Goal: Transaction & Acquisition: Purchase product/service

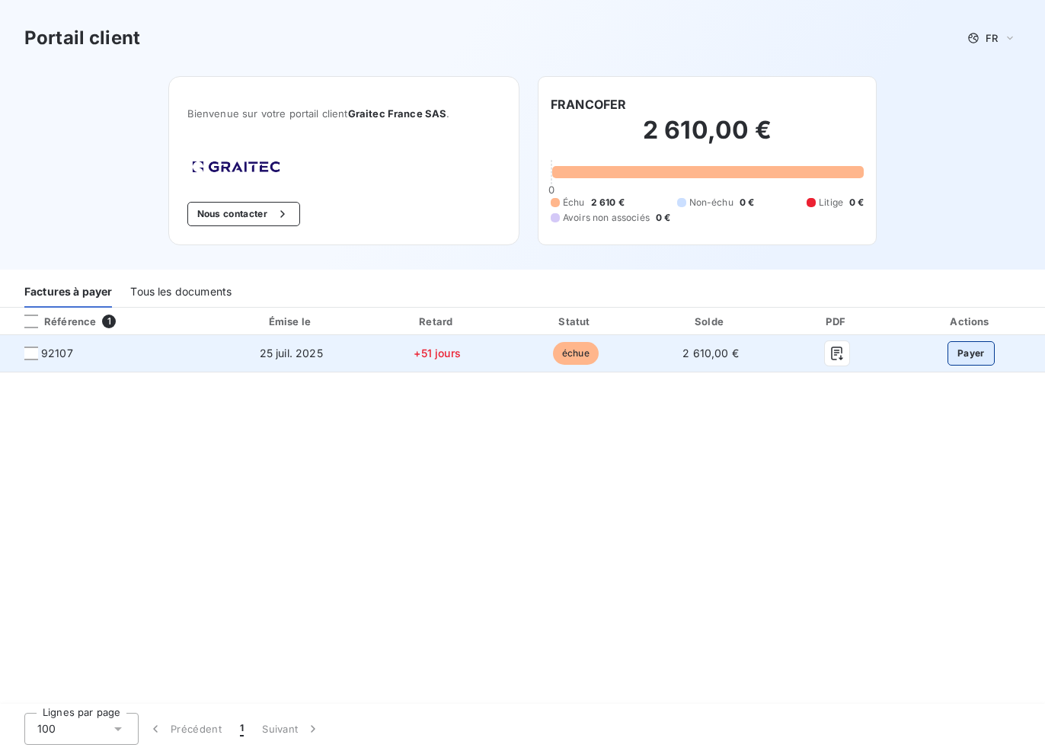
click at [971, 355] on button "Payer" at bounding box center [971, 353] width 47 height 24
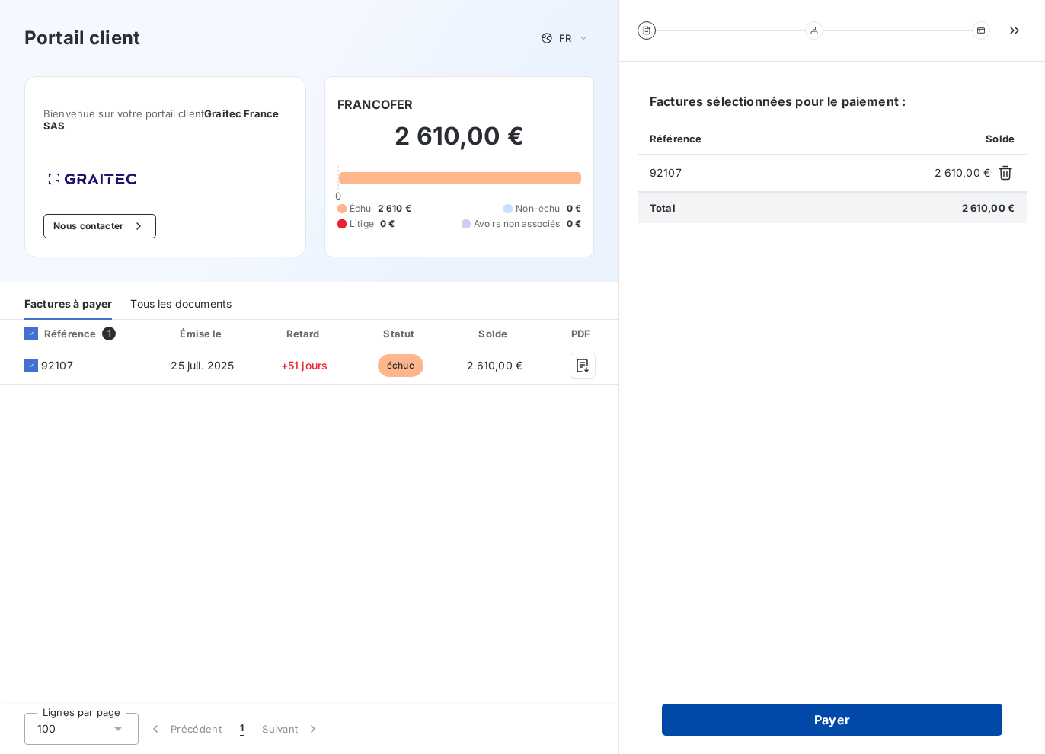
click at [734, 725] on button "Payer" at bounding box center [832, 720] width 340 height 32
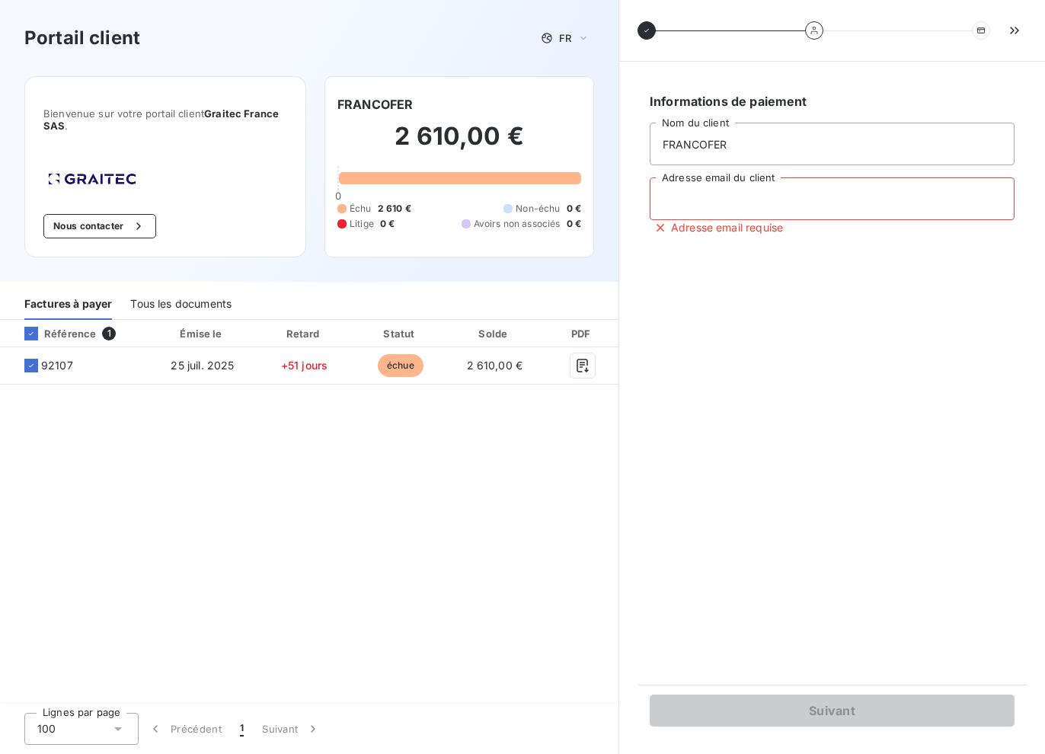
click at [757, 208] on input "Adresse email du client" at bounding box center [832, 198] width 365 height 43
type input "[DOMAIN_NAME][EMAIL_ADDRESS][DOMAIN_NAME]"
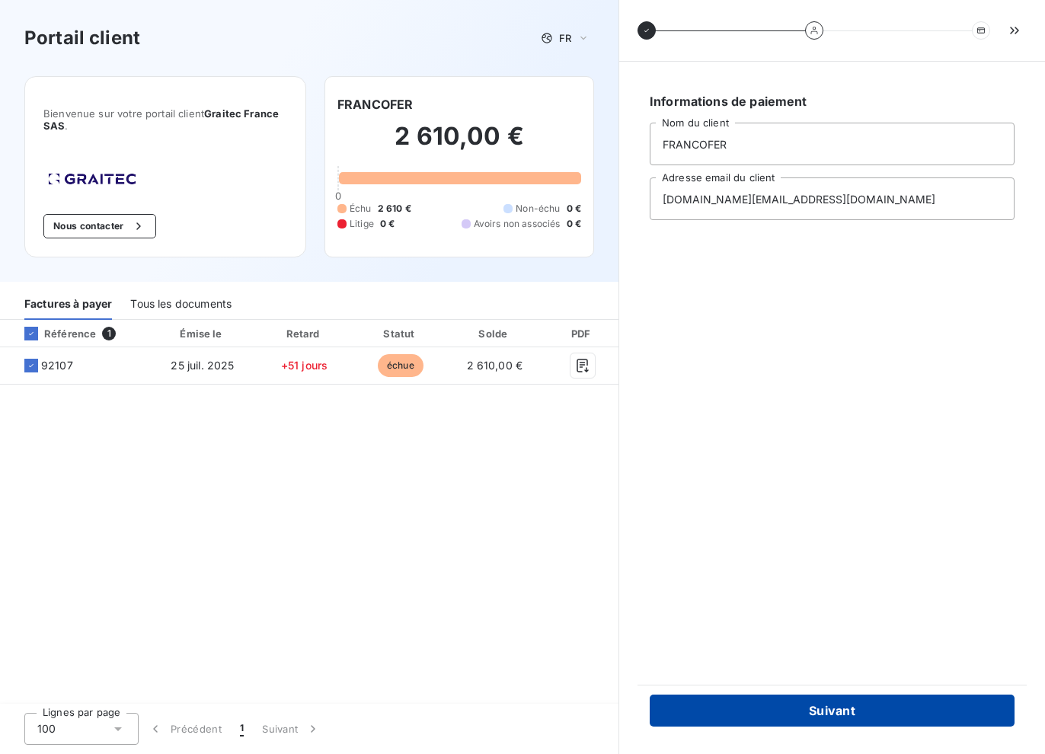
click at [810, 714] on button "Suivant" at bounding box center [832, 711] width 365 height 32
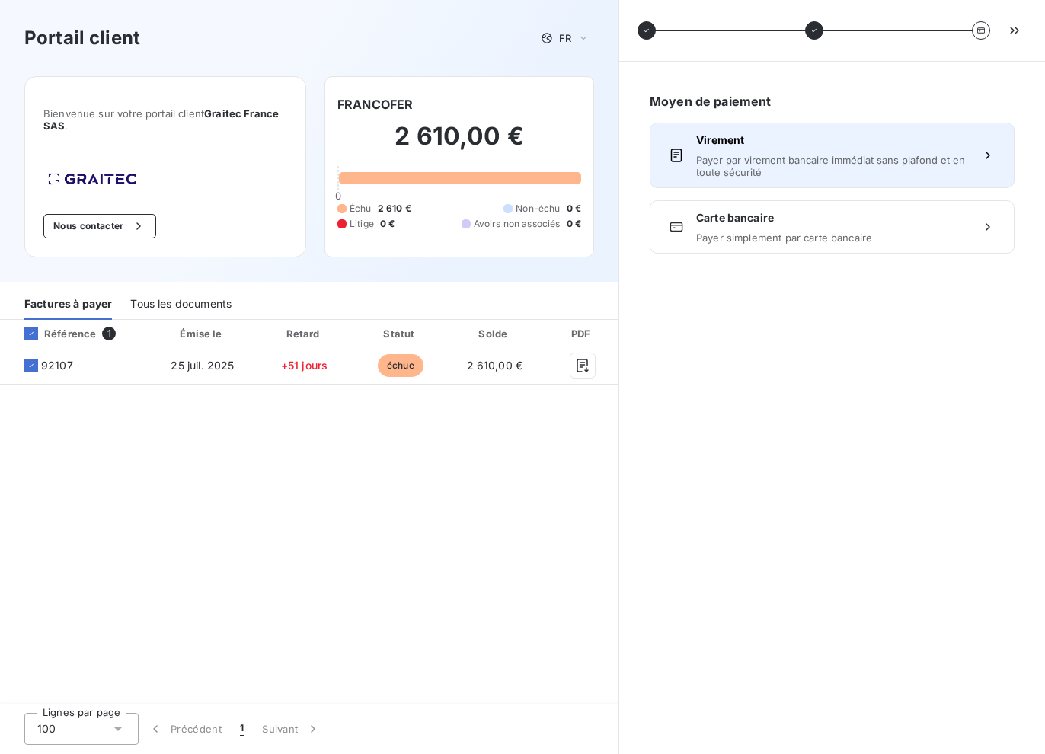
click at [844, 161] on span "Payer par virement bancaire immédiat sans plafond et en toute sécurité" at bounding box center [832, 166] width 272 height 24
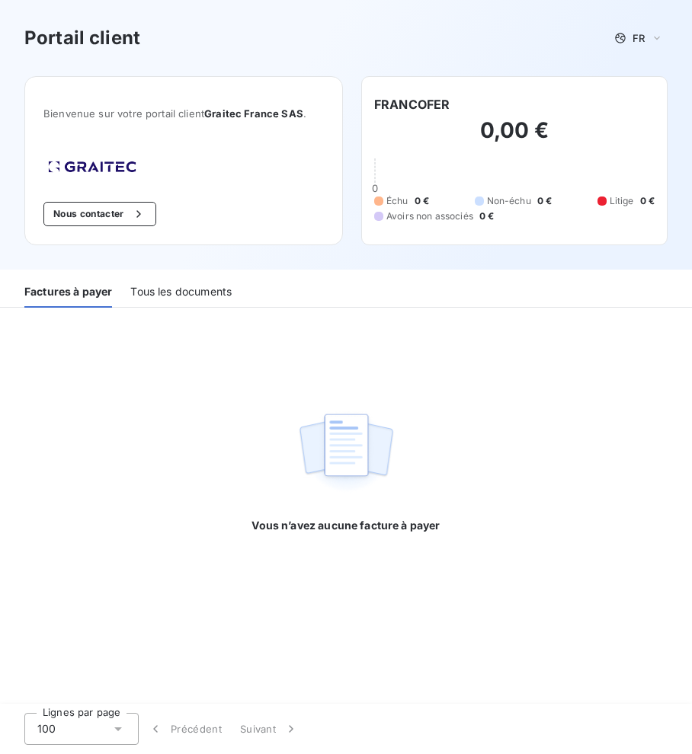
click at [43, 295] on div "Factures à payer" at bounding box center [68, 292] width 88 height 32
click at [165, 296] on div "Tous les documents" at bounding box center [180, 292] width 101 height 32
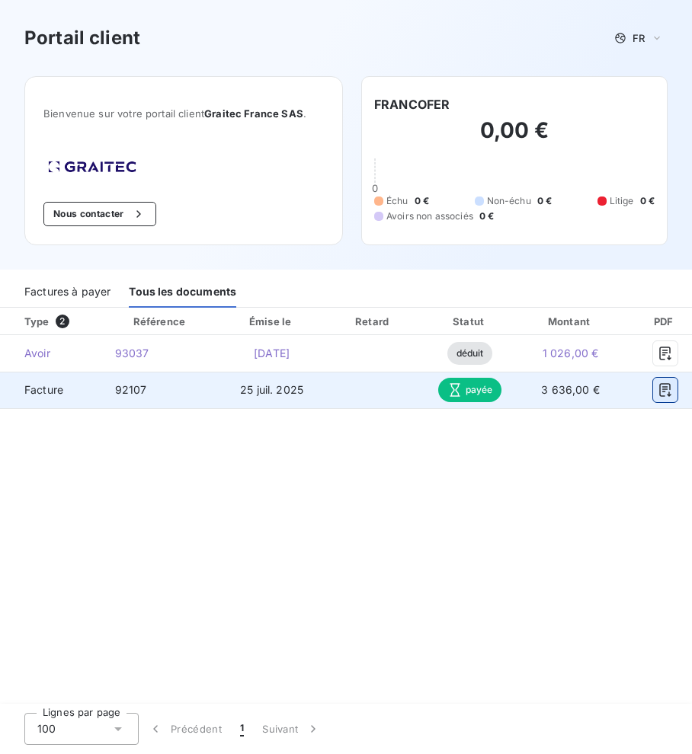
click at [666, 389] on icon "button" at bounding box center [664, 389] width 15 height 15
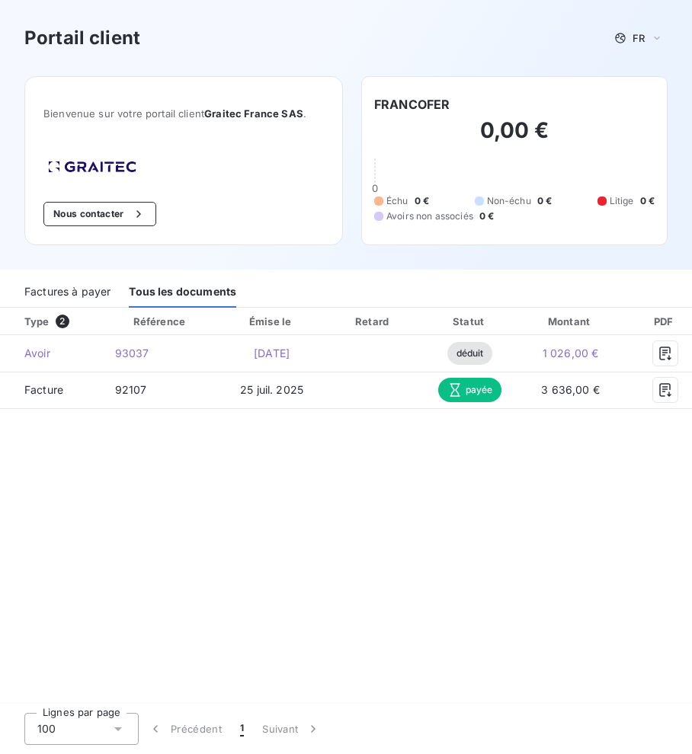
click at [550, 666] on div "Type 2 Référence Émise le Retard Statut Montant PDF Actions Avoir 93037 [DATE] …" at bounding box center [346, 507] width 692 height 398
